Goal: Task Accomplishment & Management: Complete application form

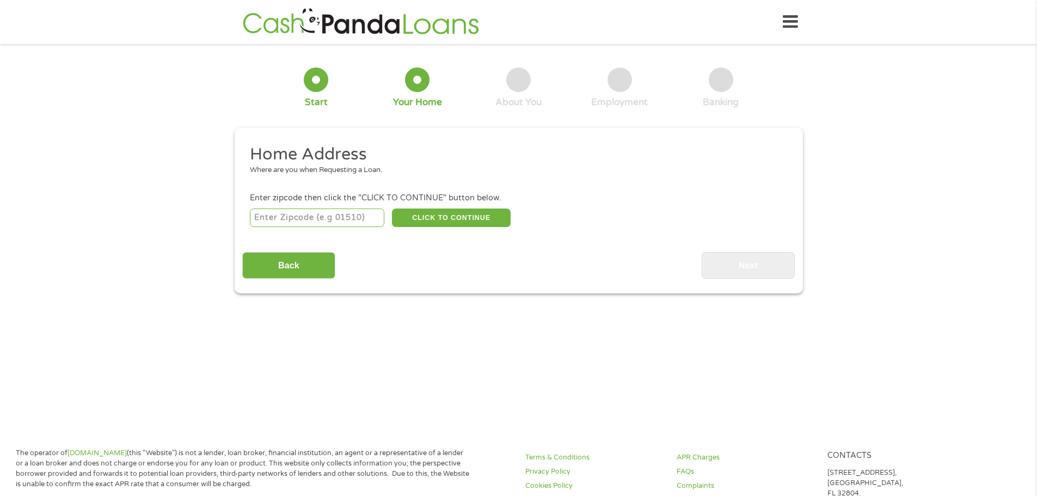
click at [340, 209] on input "number" at bounding box center [317, 217] width 134 height 19
type input "86503"
click at [498, 218] on button "CLICK TO CONTINUE" at bounding box center [451, 217] width 119 height 19
type input "86503"
type input "Chinle"
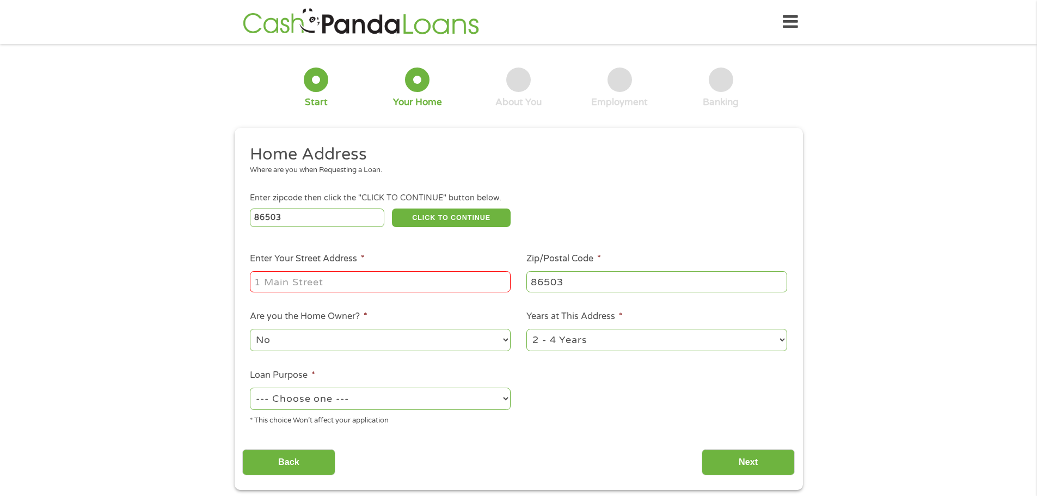
click at [400, 280] on input "Enter Your Street Address *" at bounding box center [380, 281] width 261 height 21
type input "500 us 191 #1516"
click at [381, 343] on select "No Yes" at bounding box center [380, 340] width 261 height 22
click at [250, 329] on select "No Yes" at bounding box center [380, 340] width 261 height 22
click at [596, 344] on select "1 Year or less 1 - 2 Years 2 - 4 Years Over 4 Years" at bounding box center [656, 340] width 261 height 22
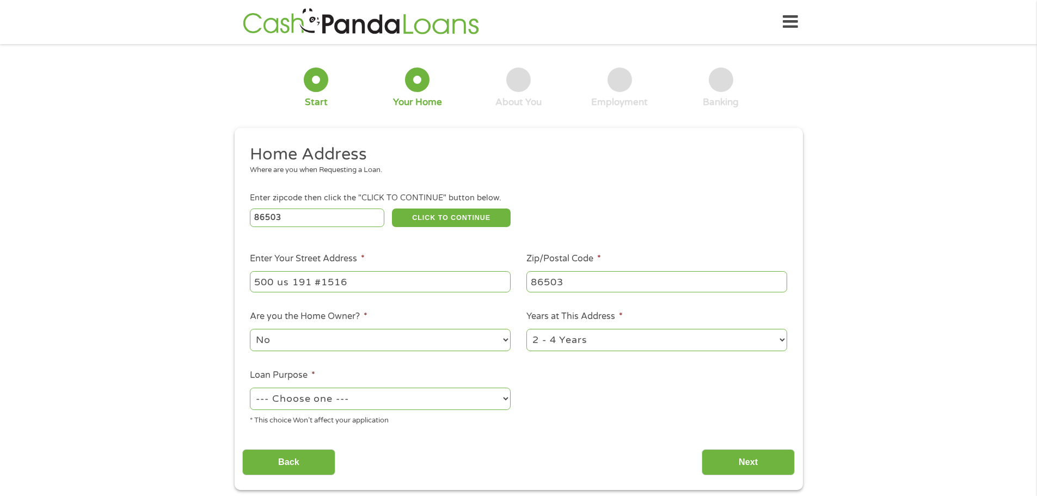
select select "60months"
click at [526, 329] on select "1 Year or less 1 - 2 Years 2 - 4 Years Over 4 Years" at bounding box center [656, 340] width 261 height 22
click at [476, 401] on select "--- Choose one --- Pay Bills Debt Consolidation Home Improvement Major Purchase…" at bounding box center [380, 398] width 261 height 22
select select "medicalexpenses"
click at [250, 387] on select "--- Choose one --- Pay Bills Debt Consolidation Home Improvement Major Purchase…" at bounding box center [380, 398] width 261 height 22
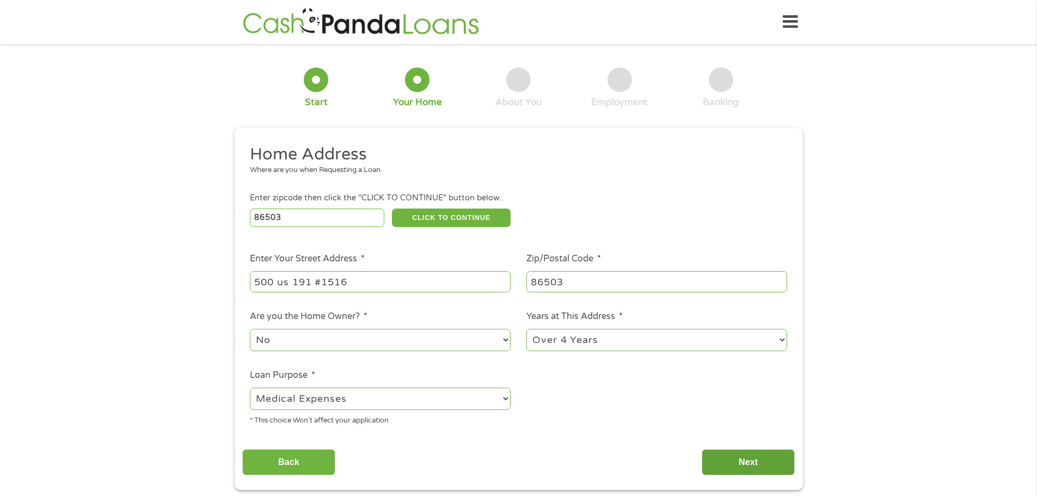
click at [752, 461] on input "Next" at bounding box center [747, 462] width 93 height 27
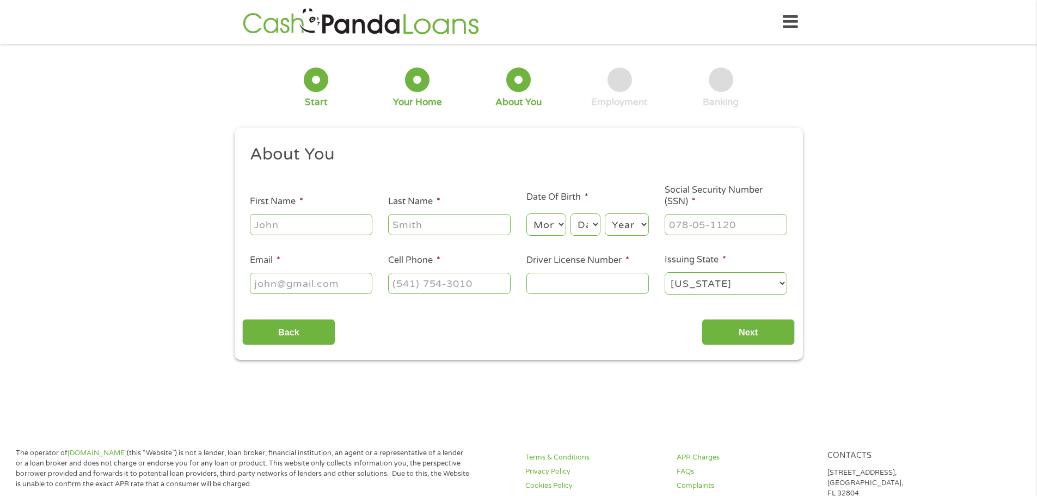
click at [341, 224] on input "First Name *" at bounding box center [311, 224] width 122 height 21
type input "[PERSON_NAME]"
type input "[PERSON_NAME][EMAIL_ADDRESS][PERSON_NAME][DOMAIN_NAME]"
type input "[PHONE_NUMBER]"
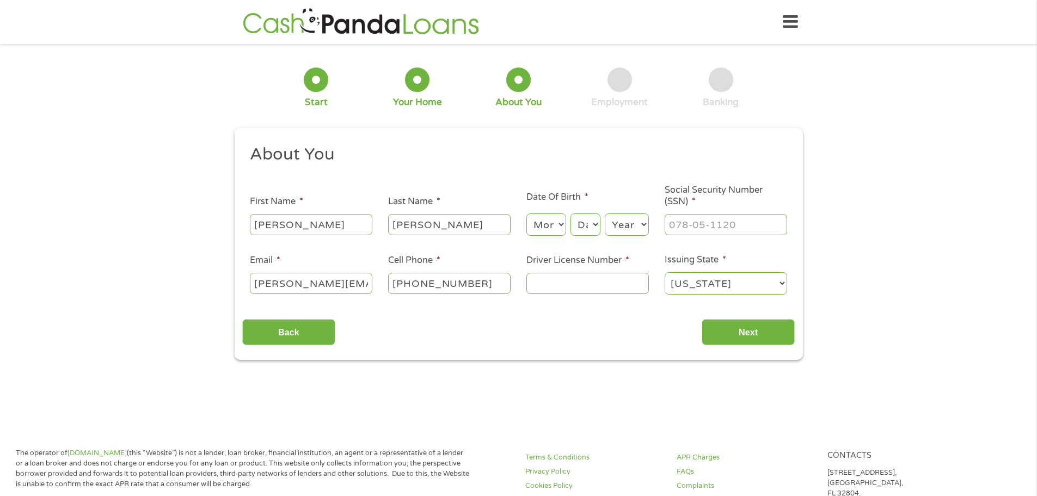
click at [363, 288] on input "[PERSON_NAME][EMAIL_ADDRESS][PERSON_NAME][DOMAIN_NAME]" at bounding box center [311, 283] width 122 height 21
drag, startPoint x: 368, startPoint y: 286, endPoint x: 231, endPoint y: 290, distance: 137.7
click at [231, 290] on div "1 Start 2 Your Home 3 About You 4 Employment 5 Banking 6 This field is hidden w…" at bounding box center [519, 206] width 588 height 308
type input "g"
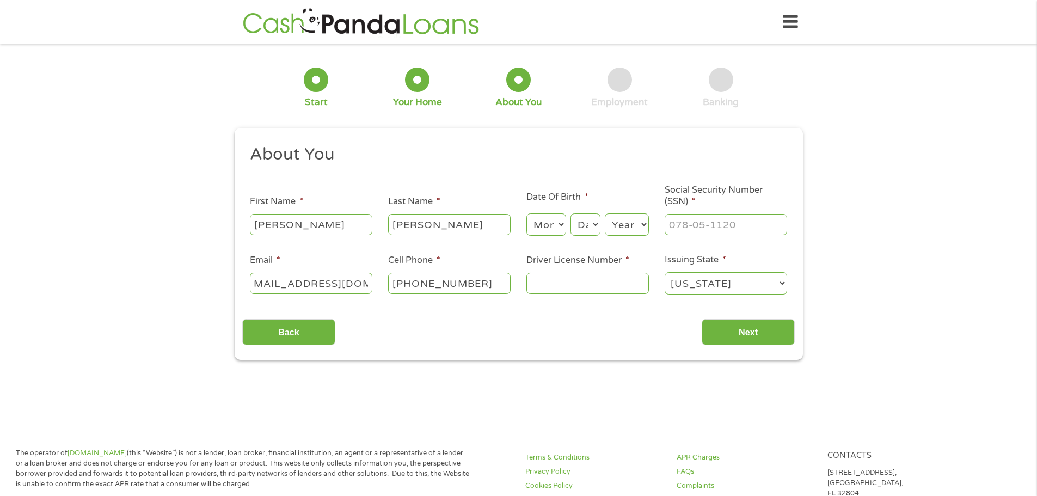
scroll to position [0, 29]
type input "[EMAIL_ADDRESS][DOMAIN_NAME]"
click at [558, 288] on input "Driver License Number *" at bounding box center [587, 283] width 122 height 21
click at [561, 283] on input "Driver License Number *" at bounding box center [587, 283] width 122 height 21
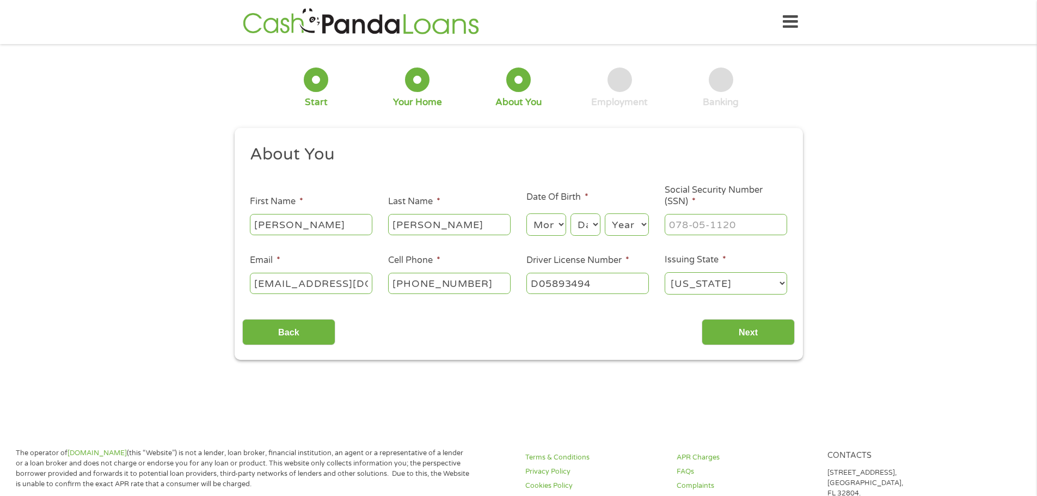
type input "D05893494"
click at [678, 311] on div "Back Next" at bounding box center [518, 328] width 552 height 34
click at [765, 322] on input "Next" at bounding box center [747, 332] width 93 height 27
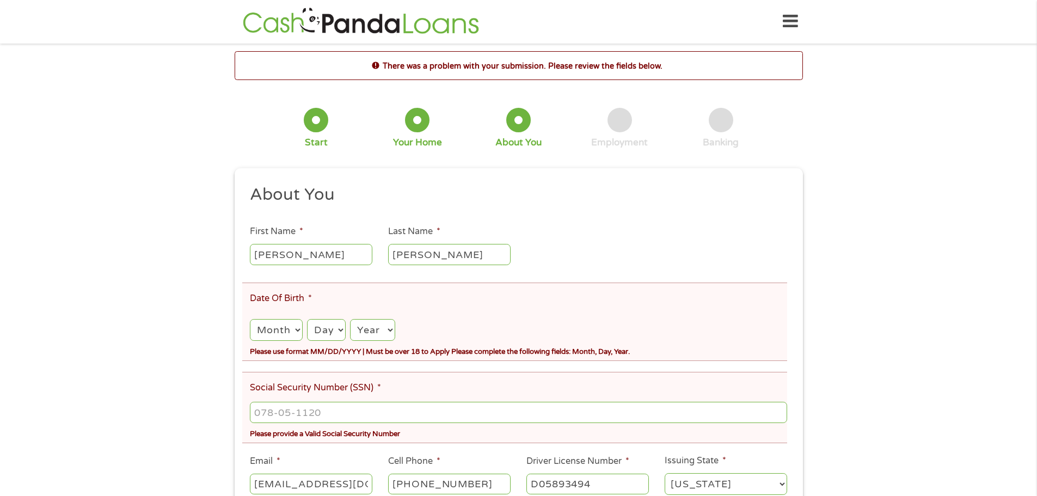
scroll to position [163, 0]
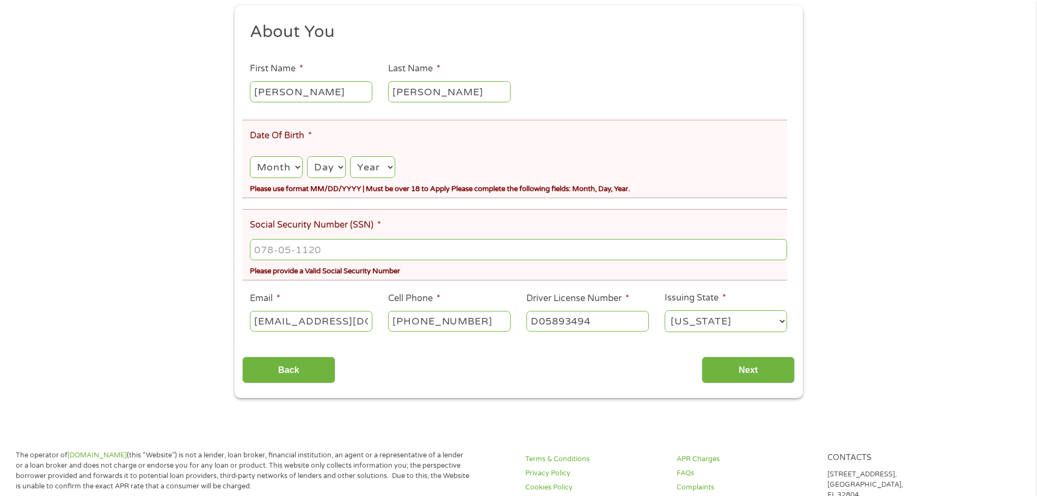
click at [279, 170] on select "Month 1 2 3 4 5 6 7 8 9 10 11 12" at bounding box center [276, 167] width 52 height 22
select select "10"
click at [250, 156] on select "Month 1 2 3 4 5 6 7 8 9 10 11 12" at bounding box center [276, 167] width 52 height 22
click at [329, 167] on select "Day 1 2 3 4 5 6 7 8 9 10 11 12 13 14 15 16 17 18 19 20 21 22 23 24 25 26 27 28 …" at bounding box center [326, 167] width 39 height 22
select select "31"
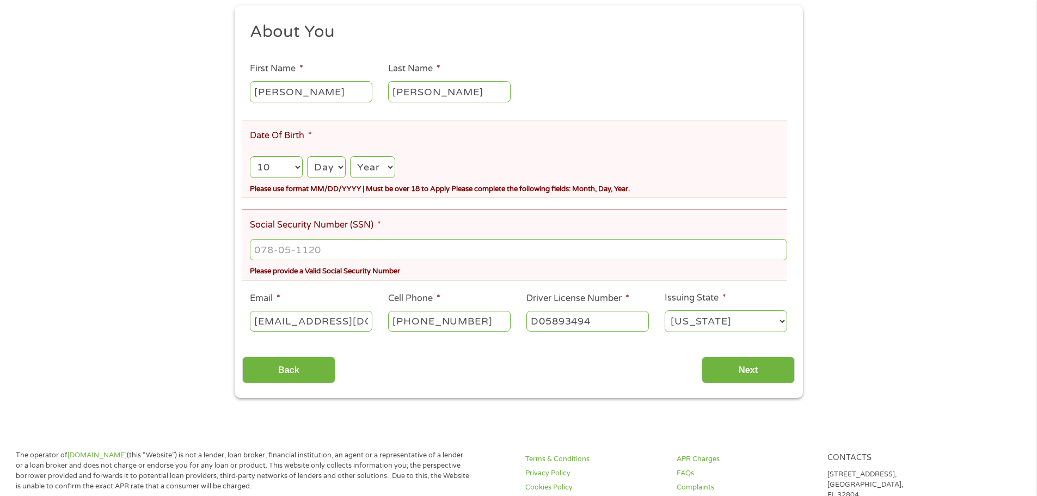
click at [307, 156] on select "Day 1 2 3 4 5 6 7 8 9 10 11 12 13 14 15 16 17 18 19 20 21 22 23 24 25 26 27 28 …" at bounding box center [326, 167] width 39 height 22
click at [378, 159] on select "Year [DATE] 2006 2005 2004 2003 2002 2001 2000 1999 1998 1997 1996 1995 1994 19…" at bounding box center [372, 167] width 45 height 22
select select "1989"
click at [350, 156] on select "Year [DATE] 2006 2005 2004 2003 2002 2001 2000 1999 1998 1997 1996 1995 1994 19…" at bounding box center [372, 167] width 45 height 22
click at [292, 252] on input "___-__-____" at bounding box center [518, 249] width 537 height 21
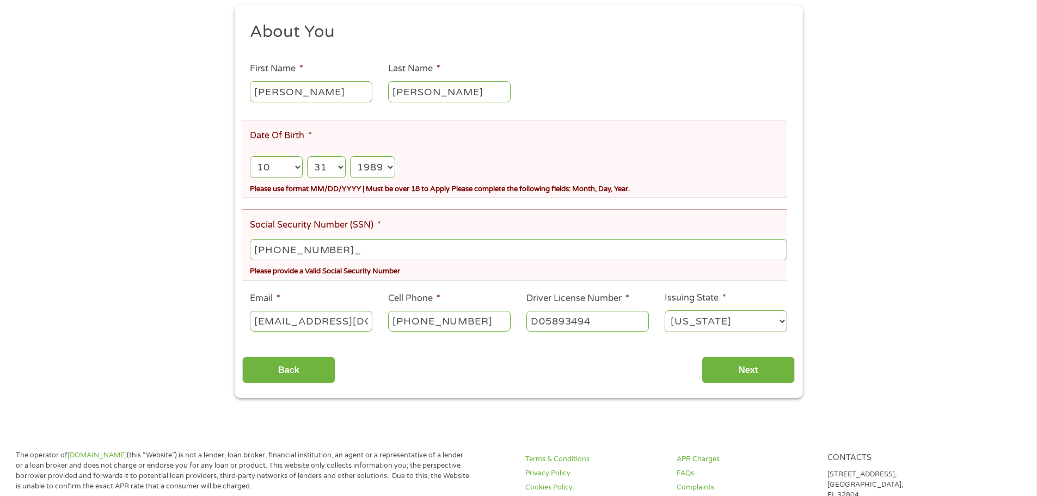
type input "600-86-5956"
click at [482, 351] on div "Back Next" at bounding box center [518, 366] width 552 height 34
click at [747, 372] on input "Next" at bounding box center [747, 369] width 93 height 27
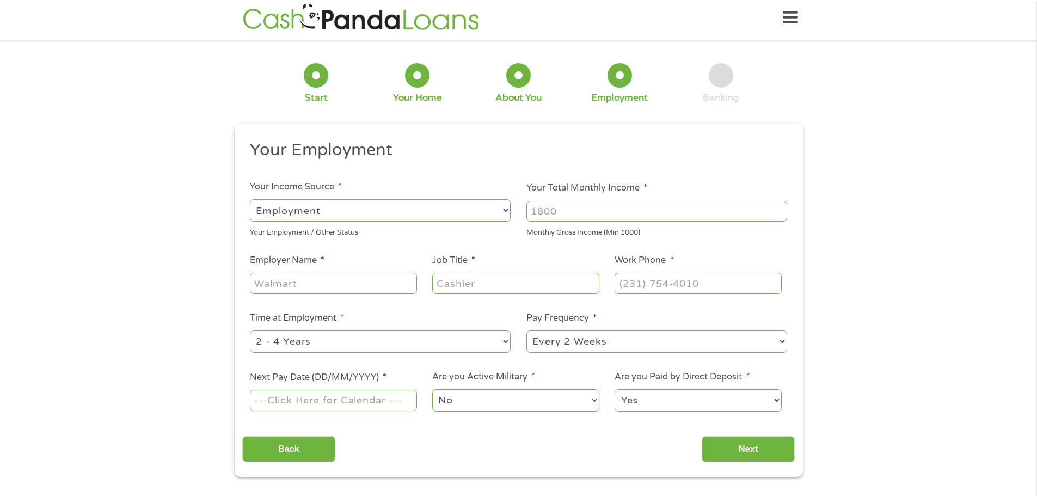
scroll to position [0, 0]
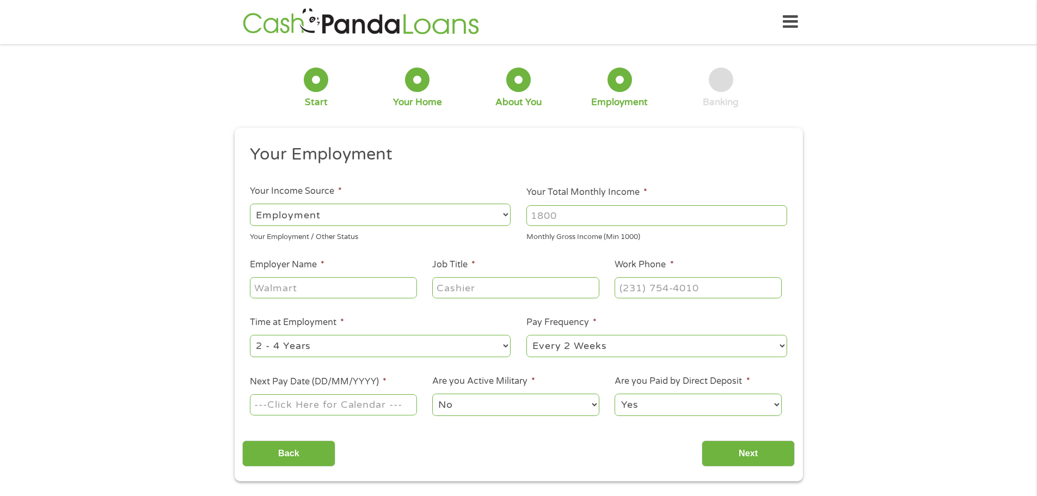
click at [575, 214] on input "Your Total Monthly Income *" at bounding box center [656, 215] width 261 height 21
click at [567, 212] on input "Your Total Monthly Income *" at bounding box center [656, 215] width 261 height 21
drag, startPoint x: 568, startPoint y: 218, endPoint x: 476, endPoint y: 202, distance: 92.7
click at [476, 202] on ul "Your Employment Your Income Source * --- Choose one --- Employment [DEMOGRAPHIC…" at bounding box center [518, 285] width 552 height 282
type input "3280"
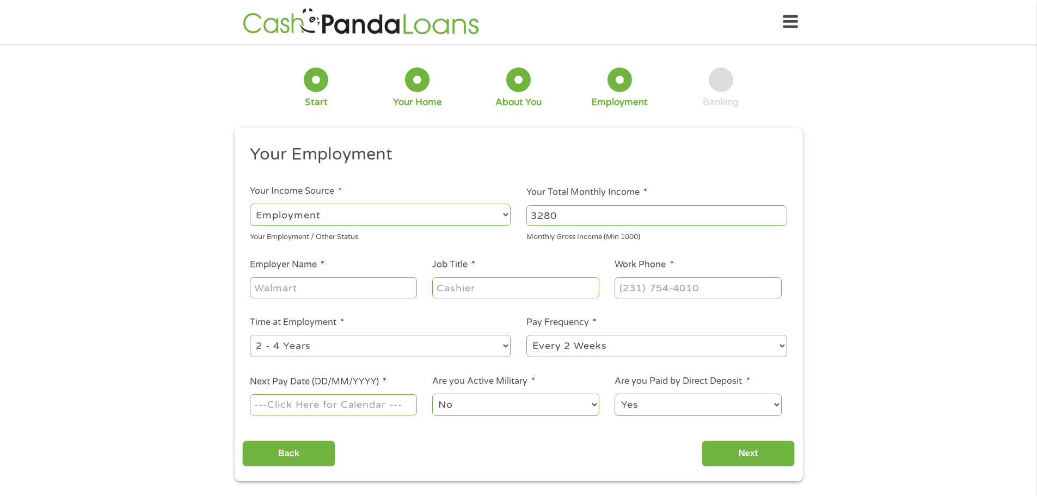
click at [355, 292] on input "Employer Name *" at bounding box center [333, 287] width 167 height 21
type input "[GEOGRAPHIC_DATA]"
click at [464, 291] on input "Job Title *" at bounding box center [515, 287] width 167 height 21
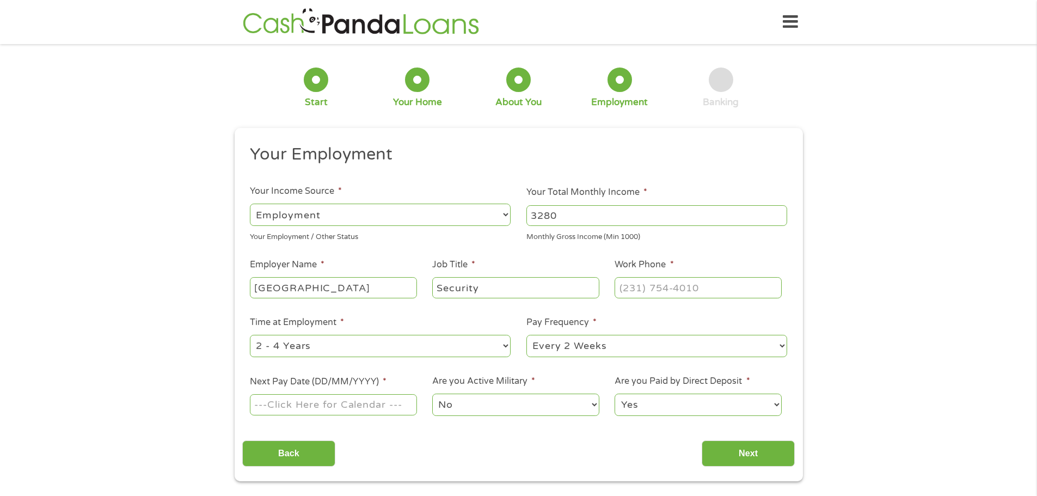
type input "Security"
click at [663, 296] on input "(___) ___-____" at bounding box center [697, 287] width 167 height 21
type input "[PHONE_NUMBER]"
click at [402, 313] on ul "Your Employment Your Income Source * --- Choose one --- Employment [DEMOGRAPHIC…" at bounding box center [518, 285] width 552 height 282
click at [351, 346] on select "--- Choose one --- 1 Year or less 1 - 2 Years 2 - 4 Years Over 4 Years" at bounding box center [380, 346] width 261 height 22
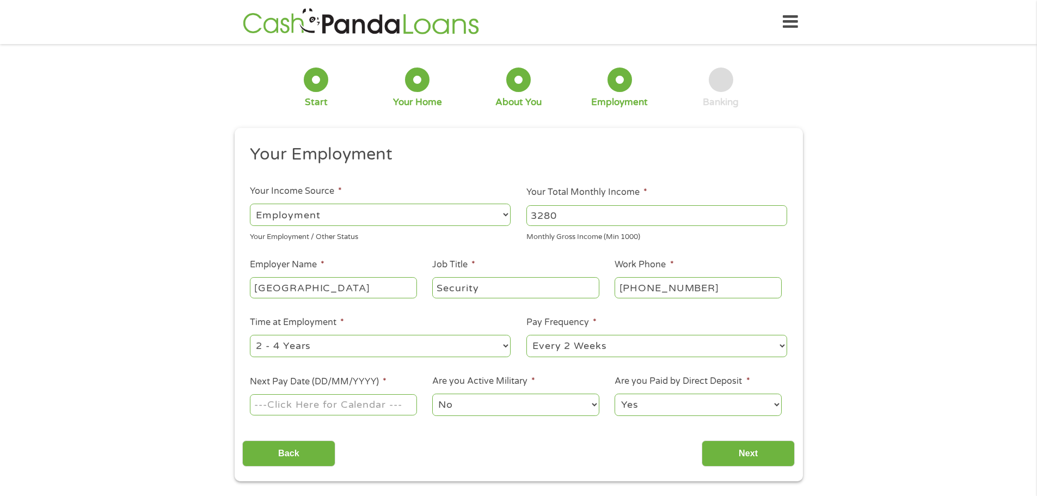
select select "60months"
click at [250, 335] on select "--- Choose one --- 1 Year or less 1 - 2 Years 2 - 4 Years Over 4 Years" at bounding box center [380, 346] width 261 height 22
click at [624, 345] on select "--- Choose one --- Every 2 Weeks Every Week Monthly Semi-Monthly" at bounding box center [656, 346] width 261 height 22
click at [385, 405] on input "Next Pay Date (DD/MM/YYYY) *" at bounding box center [333, 404] width 167 height 21
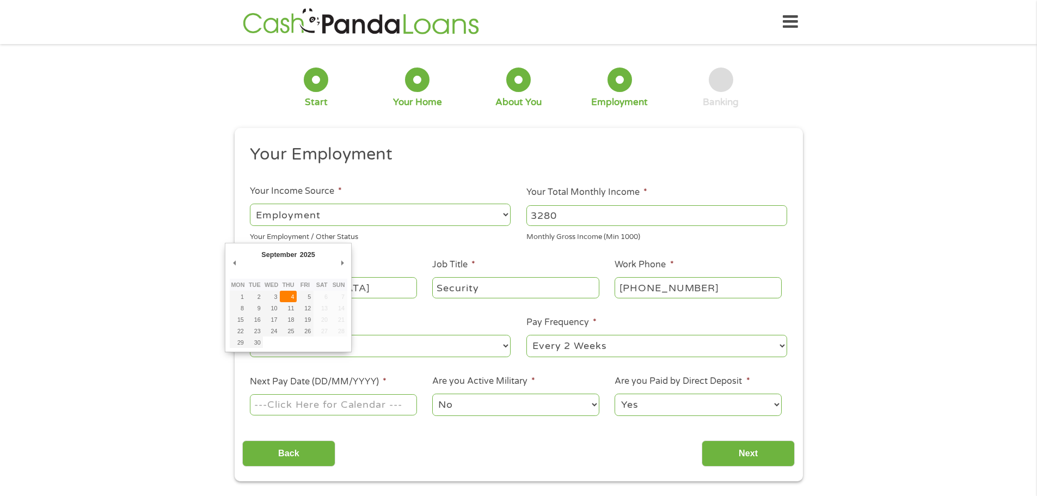
type input "[DATE]"
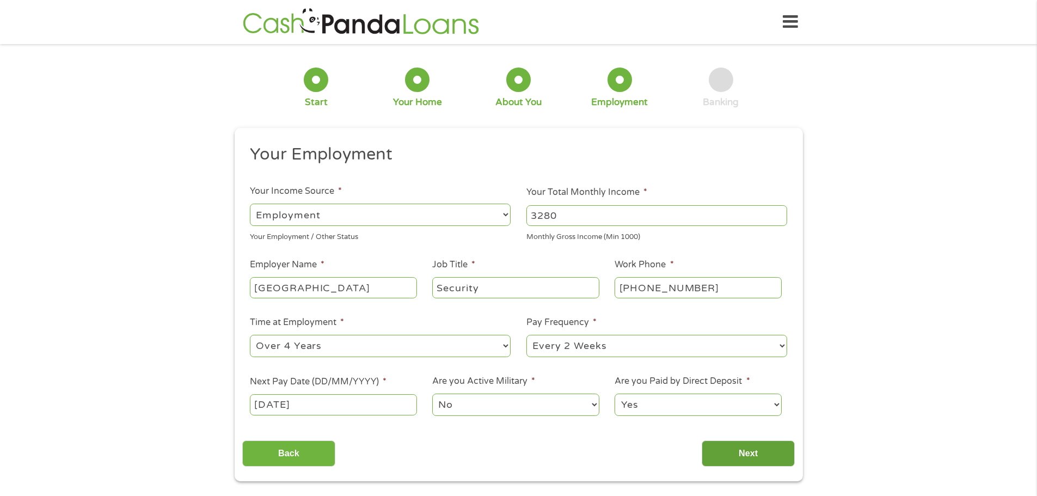
click at [773, 456] on input "Next" at bounding box center [747, 453] width 93 height 27
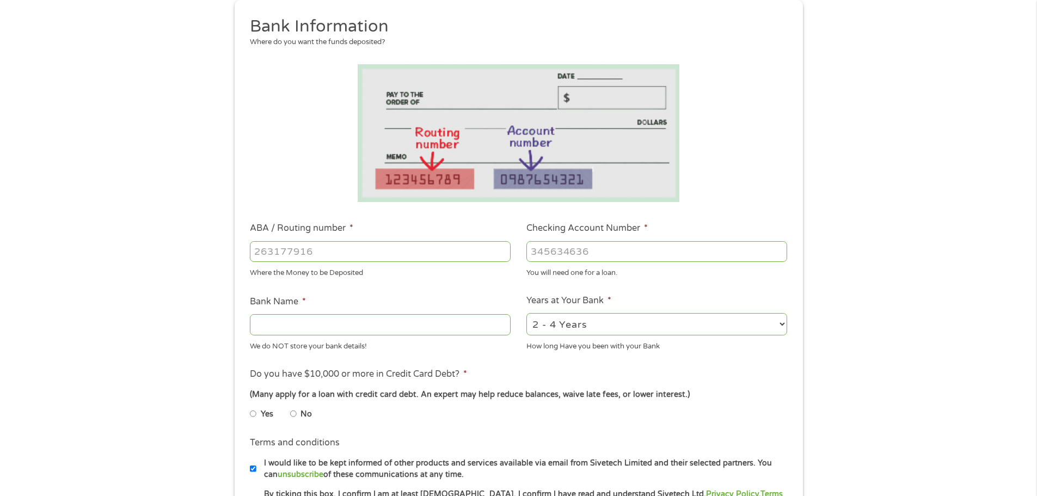
scroll to position [109, 0]
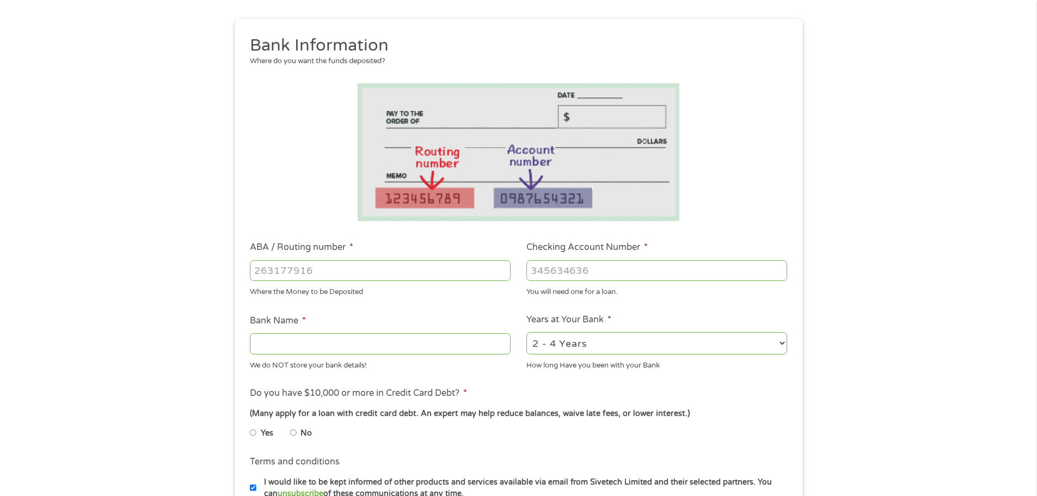
click at [337, 270] on input "ABA / Routing number *" at bounding box center [380, 270] width 261 height 21
paste input "1"
click at [323, 273] on input "ABA / Routing number *" at bounding box center [380, 270] width 261 height 21
type input "122105278"
type input "[PERSON_NAME] FARGO BANK NA [US_STATE]"
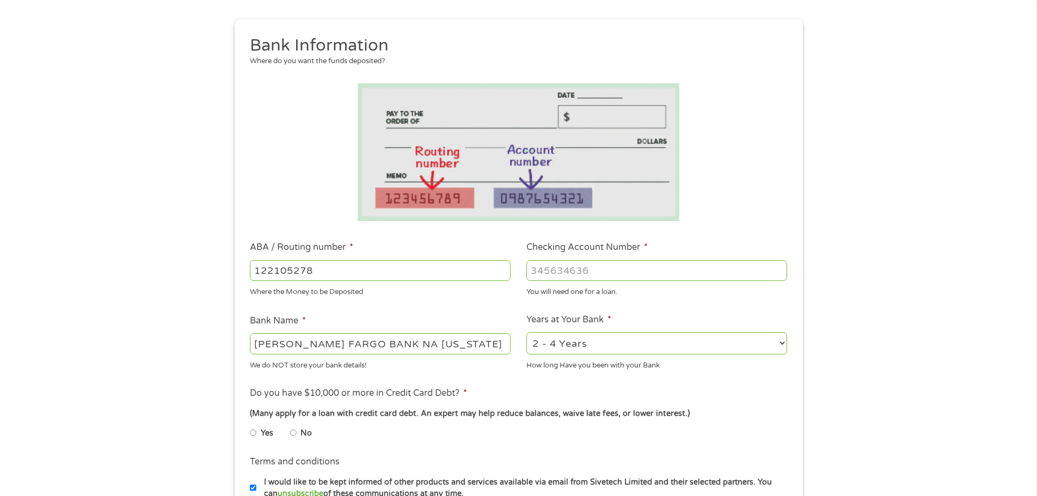
type input "122105278"
click at [569, 269] on input "Checking Account Number *" at bounding box center [656, 270] width 261 height 21
type input "3447357827"
click at [500, 293] on div "Where the Money to be Deposited" at bounding box center [380, 290] width 261 height 15
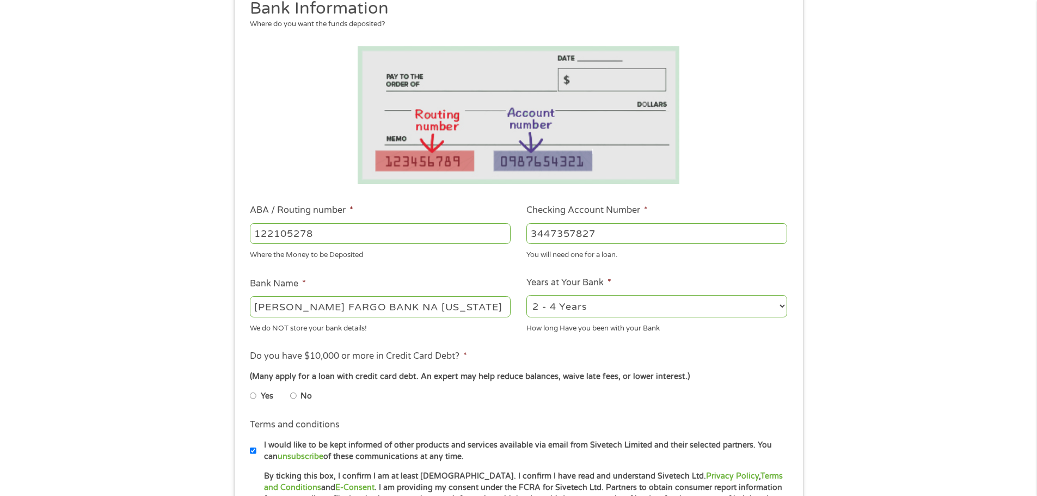
scroll to position [272, 0]
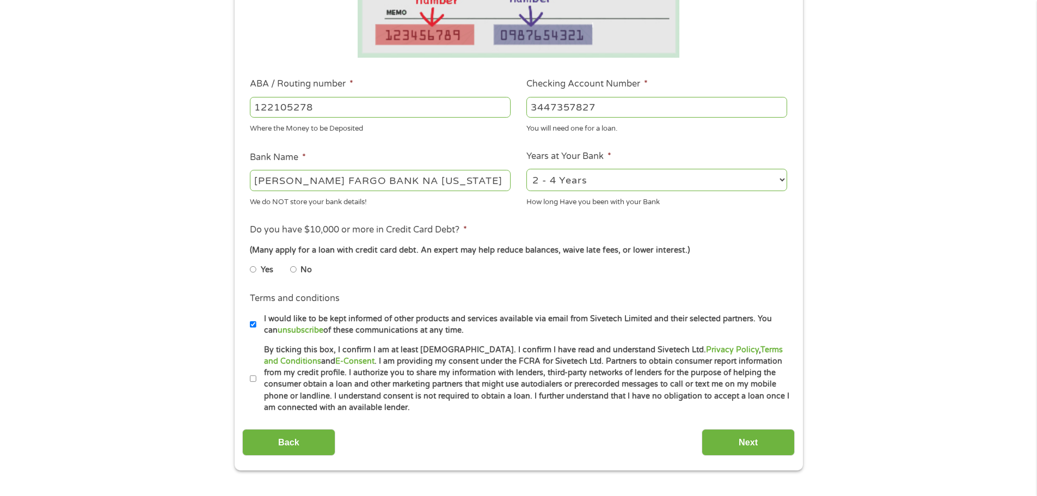
click at [576, 186] on select "2 - 4 Years 6 - 12 Months 1 - 2 Years Over 4 Years" at bounding box center [656, 180] width 261 height 22
select select "60months"
click at [526, 169] on select "2 - 4 Years 6 - 12 Months 1 - 2 Years Over 4 Years" at bounding box center [656, 180] width 261 height 22
click at [288, 266] on li "Yes" at bounding box center [270, 269] width 40 height 21
click at [292, 267] on input "No" at bounding box center [293, 269] width 7 height 17
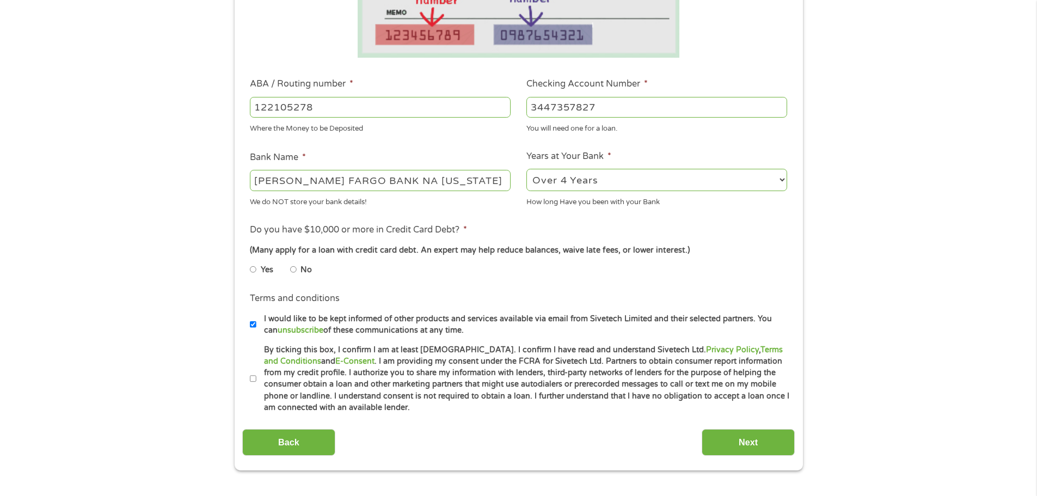
radio input "true"
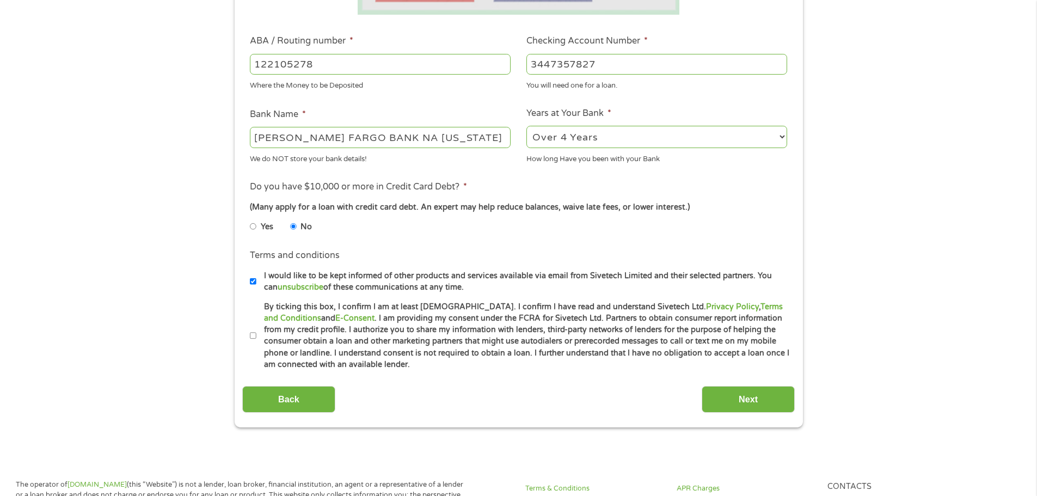
scroll to position [381, 0]
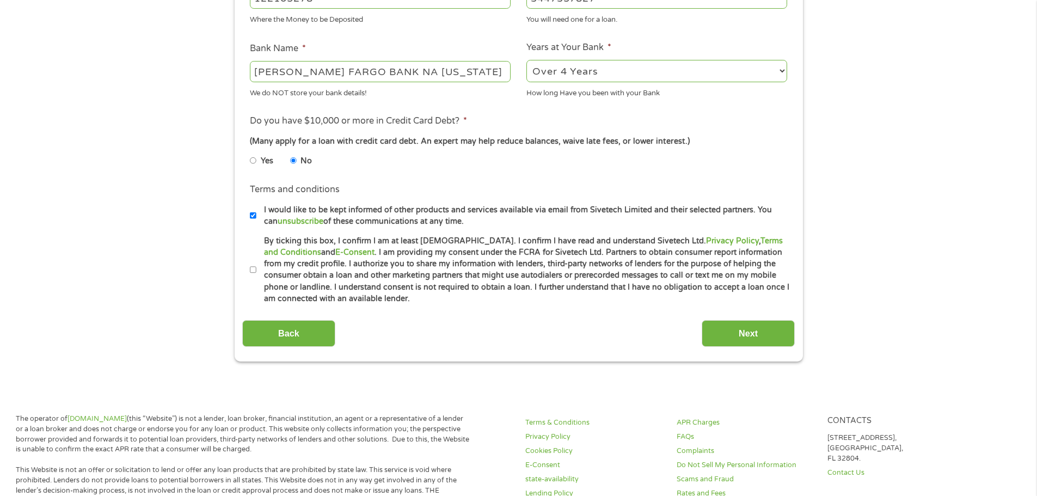
click at [247, 271] on li "Terms and conditions * By ticking this box, I confirm I am at least [DEMOGRAPHI…" at bounding box center [518, 270] width 552 height 70
click at [252, 271] on input "By ticking this box, I confirm I am at least [DEMOGRAPHIC_DATA]. I confirm I ha…" at bounding box center [253, 269] width 7 height 17
checkbox input "true"
click at [766, 336] on input "Next" at bounding box center [747, 333] width 93 height 27
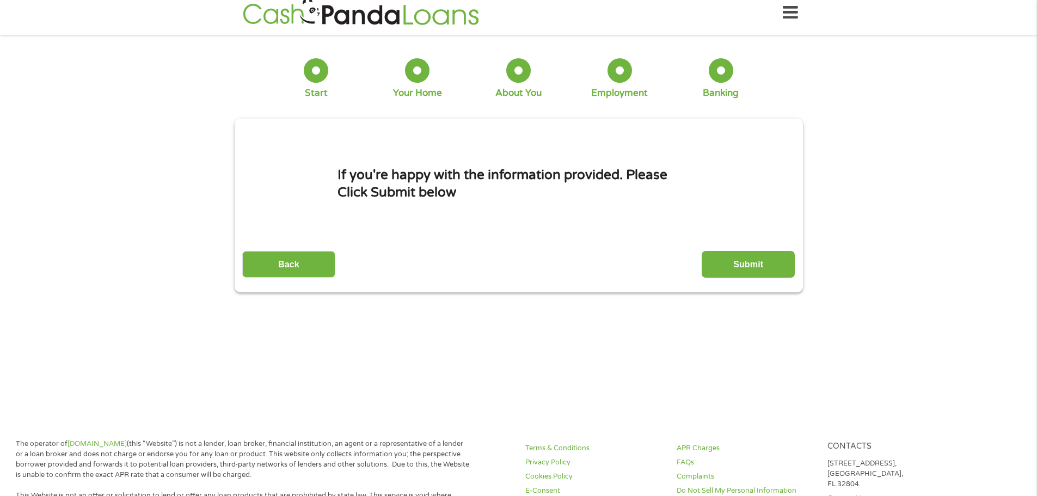
scroll to position [0, 0]
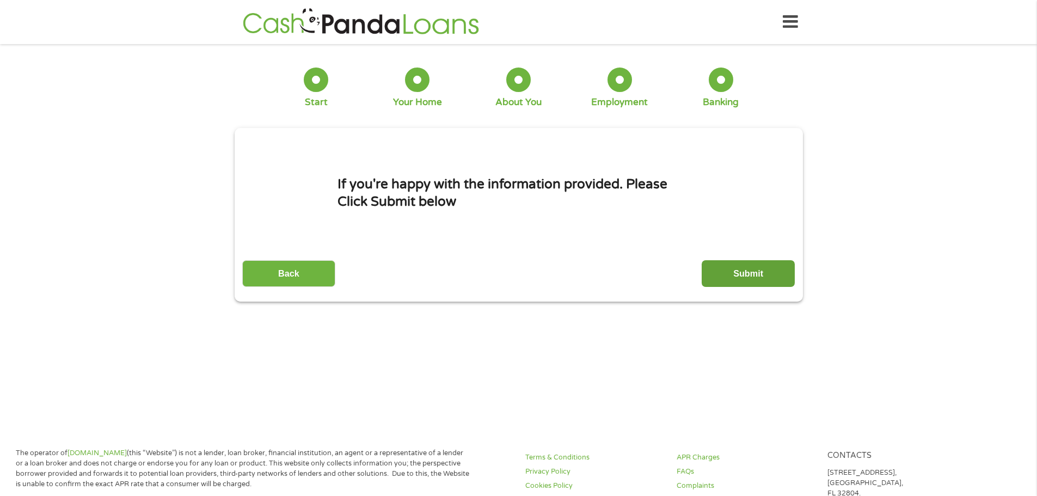
click at [758, 275] on input "Submit" at bounding box center [747, 273] width 93 height 27
